Goal: Information Seeking & Learning: Learn about a topic

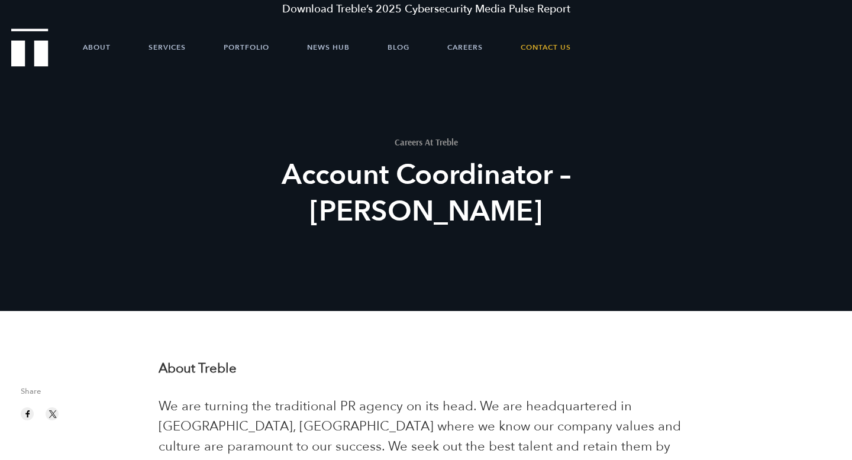
click at [124, 196] on div "Careers At Treble Account Coordinator – [PERSON_NAME]" at bounding box center [426, 230] width 852 height 311
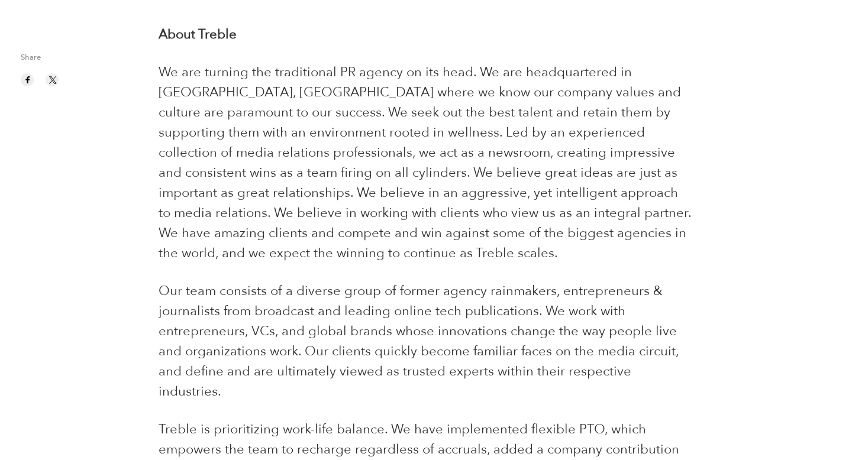
scroll to position [853, 0]
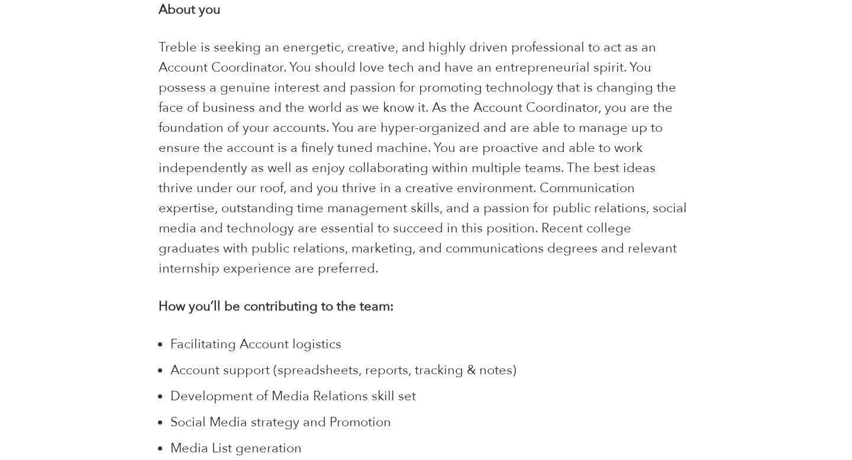
click at [312, 200] on span "Treble is seeking an energetic, creative, and highly driven professional to act…" at bounding box center [423, 157] width 528 height 239
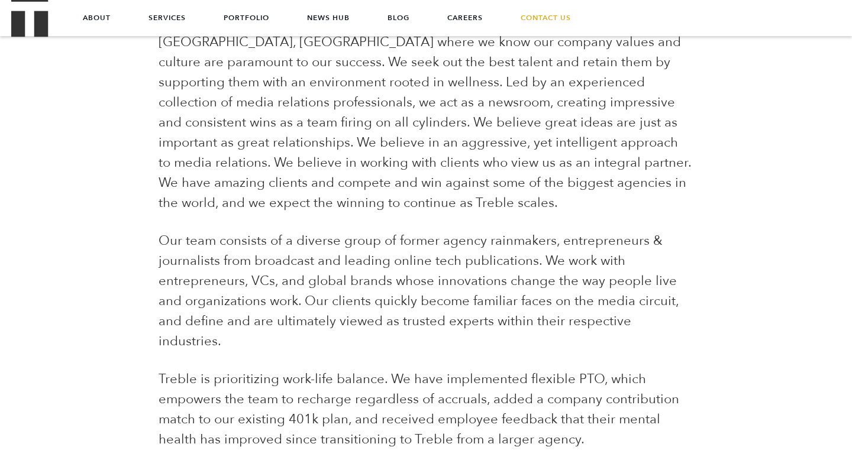
scroll to position [366, 0]
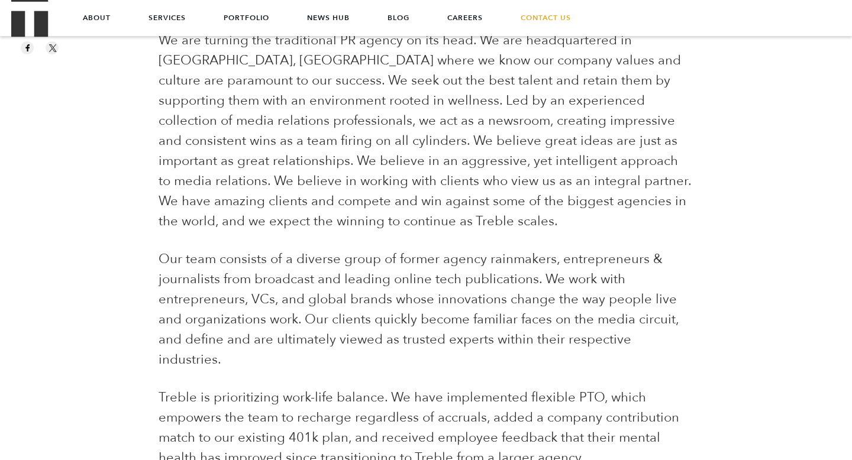
click at [312, 200] on p "We are turning the traditional PR agency on its head. We are headquartered in A…" at bounding box center [426, 130] width 534 height 201
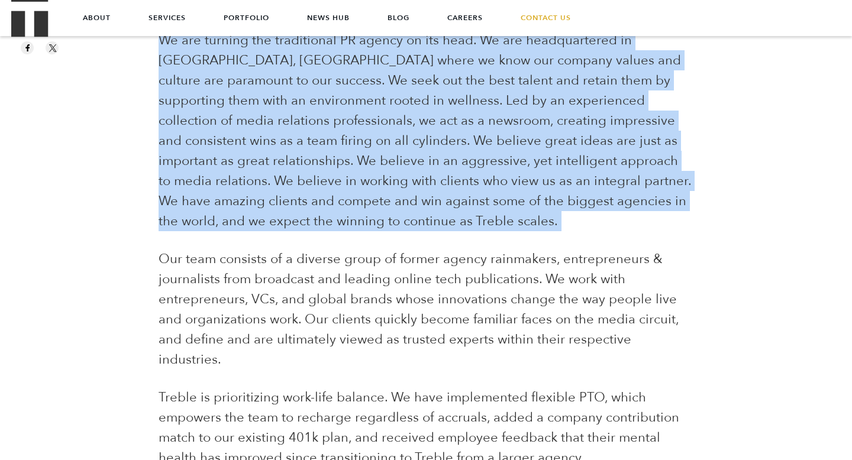
click at [312, 200] on p "We are turning the traditional PR agency on its head. We are headquartered in A…" at bounding box center [426, 130] width 534 height 201
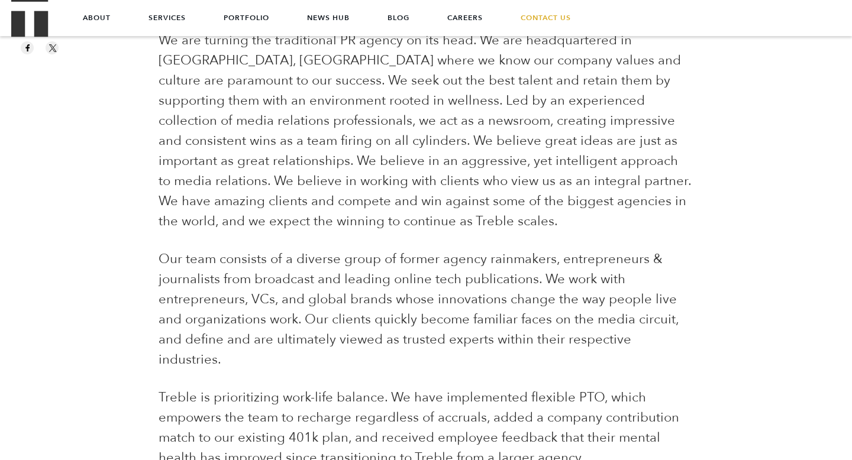
click at [439, 273] on p "Our team consists of a diverse group of former agency rainmakers, entrepreneurs…" at bounding box center [426, 309] width 534 height 121
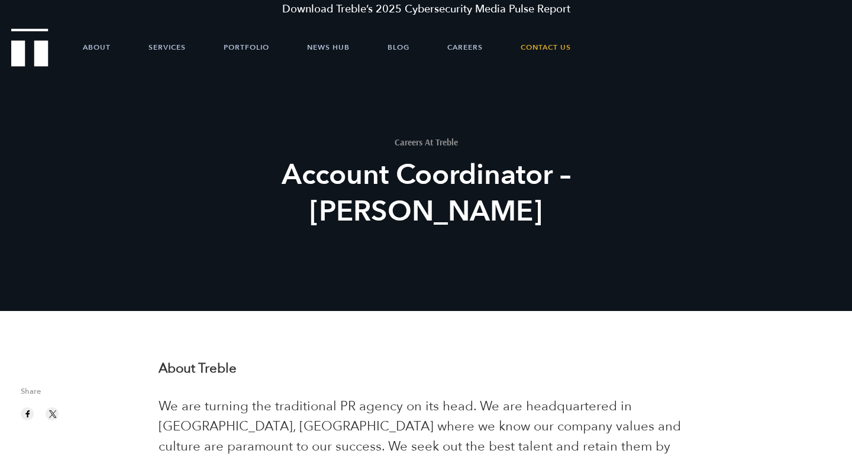
click at [34, 69] on section "Careers At Treble Account Coordinator – [PERSON_NAME]" at bounding box center [426, 155] width 852 height 311
click at [35, 57] on img "Treble logo" at bounding box center [29, 47] width 37 height 38
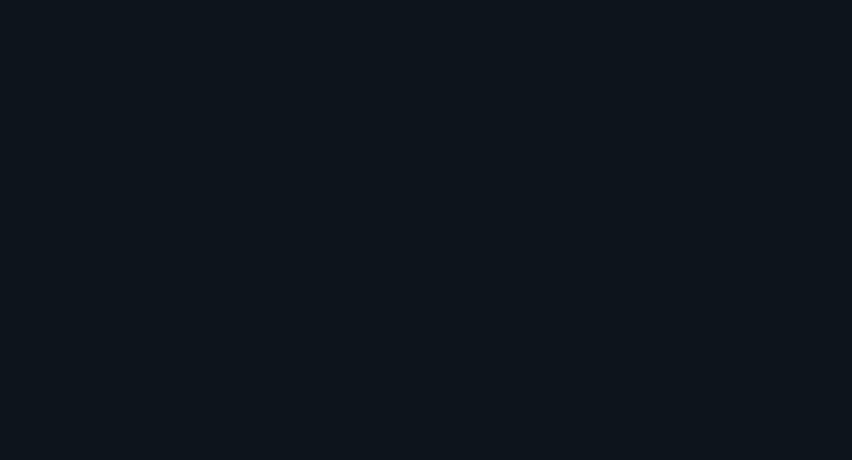
click at [86, 51] on div at bounding box center [426, 92] width 852 height 184
